Goal: Find specific page/section: Find specific page/section

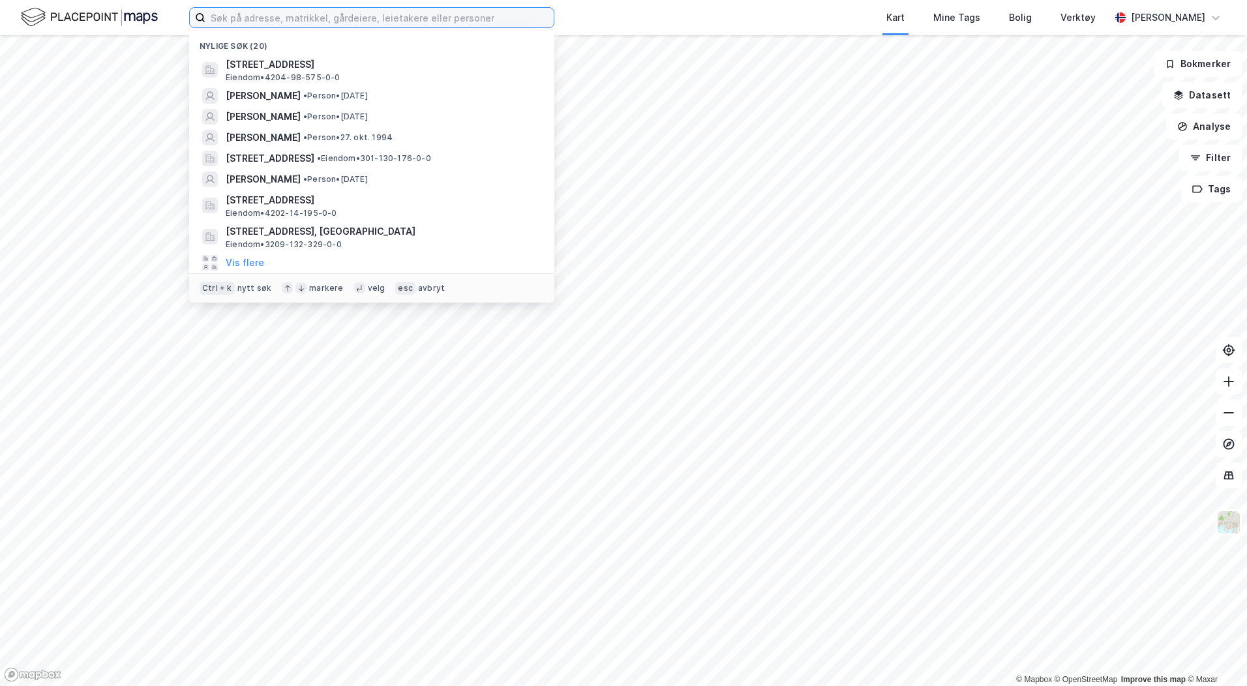
click at [315, 21] on input at bounding box center [379, 18] width 348 height 20
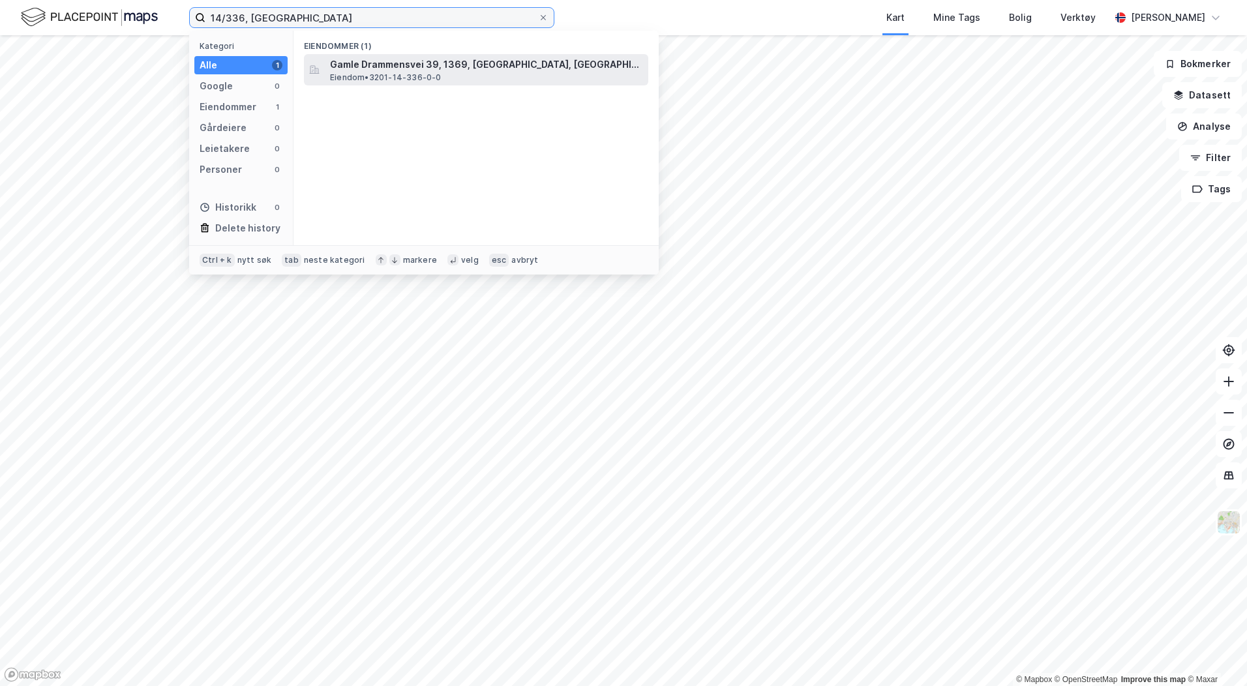
type input "14/336, [GEOGRAPHIC_DATA]"
click at [410, 63] on span "Gamle Drammensvei 39, 1369, [GEOGRAPHIC_DATA], [GEOGRAPHIC_DATA]" at bounding box center [486, 65] width 313 height 16
